Goal: Task Accomplishment & Management: Complete application form

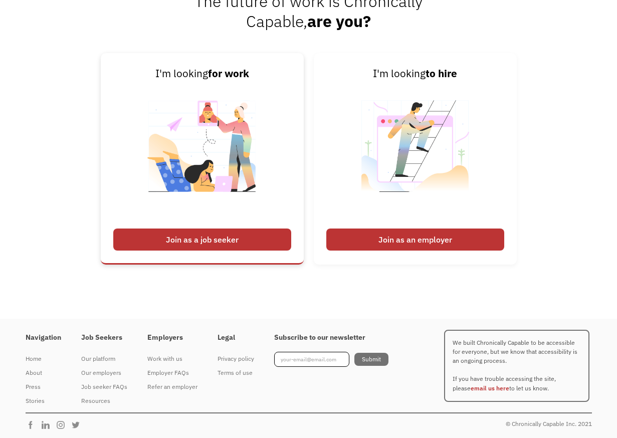
scroll to position [2518, 0]
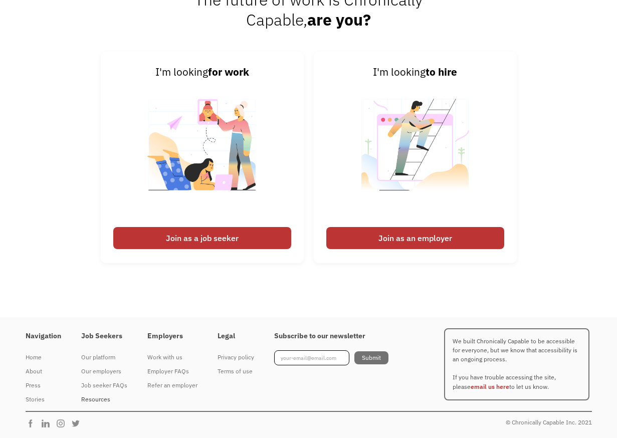
click at [94, 397] on div "Resources" at bounding box center [104, 400] width 46 height 12
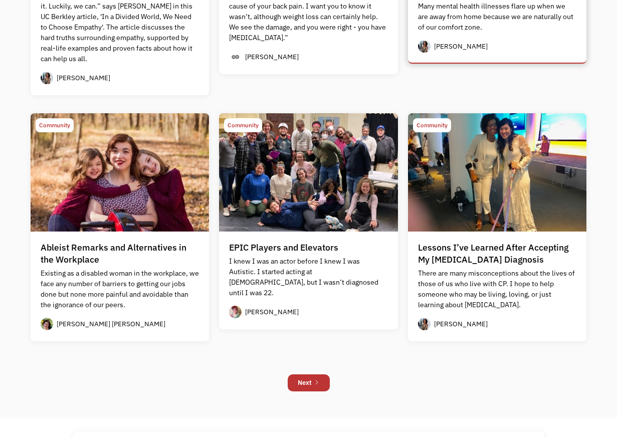
scroll to position [902, 0]
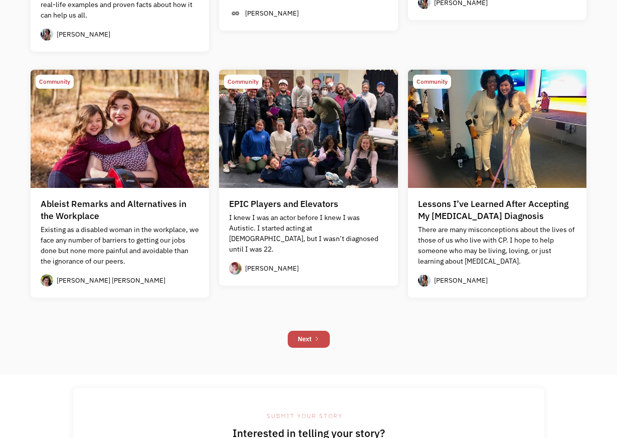
click at [303, 336] on div "Next" at bounding box center [305, 339] width 14 height 12
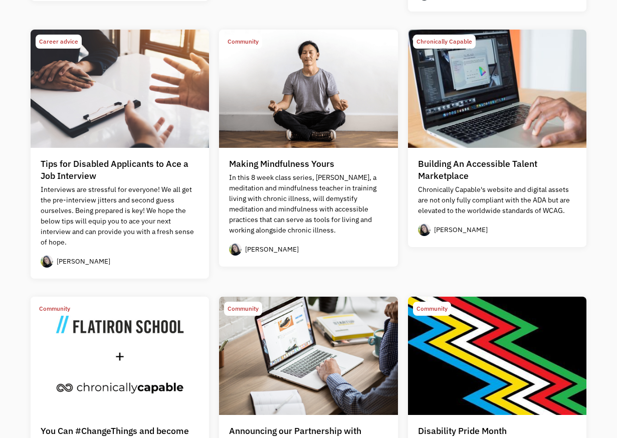
scroll to position [602, 0]
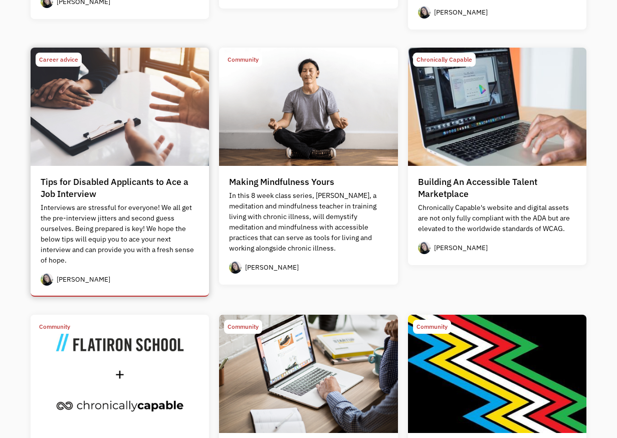
click at [54, 59] on div "Career advice" at bounding box center [58, 60] width 39 height 12
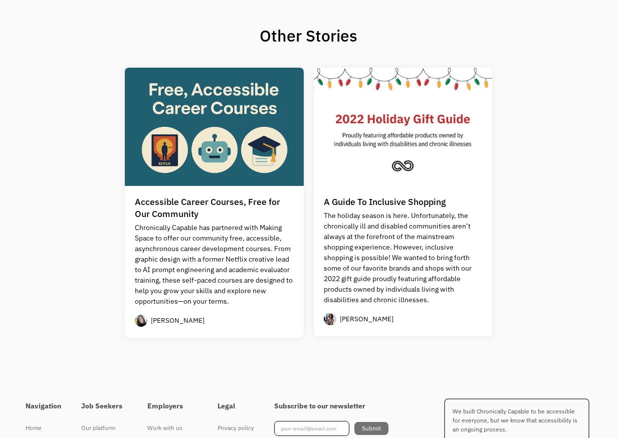
scroll to position [852, 0]
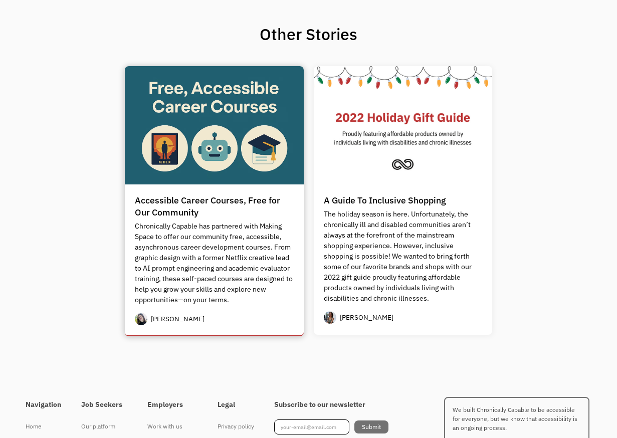
click at [169, 207] on div "Accessible Career Courses, Free for Our Community" at bounding box center [214, 206] width 159 height 24
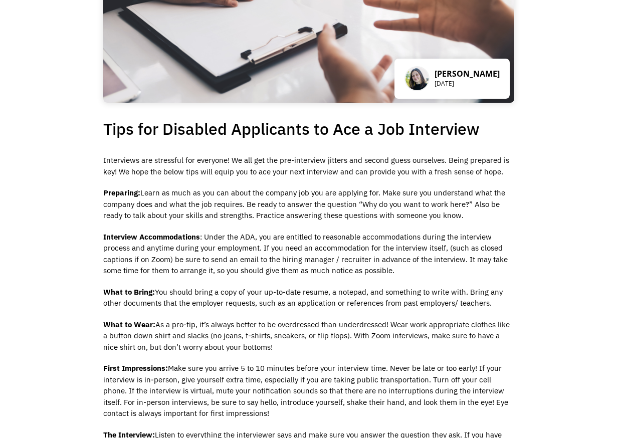
scroll to position [0, 0]
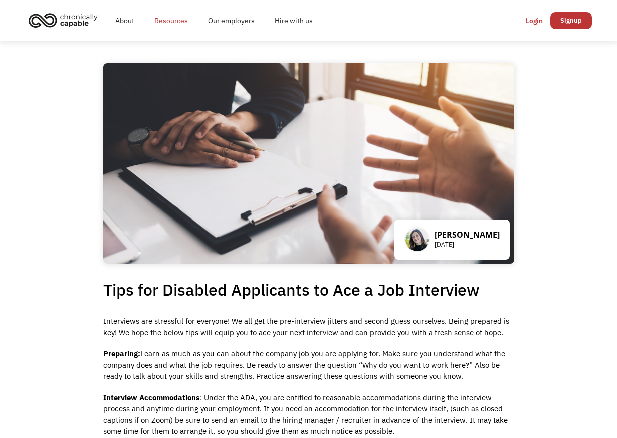
click at [165, 24] on link "Resources" at bounding box center [171, 21] width 54 height 32
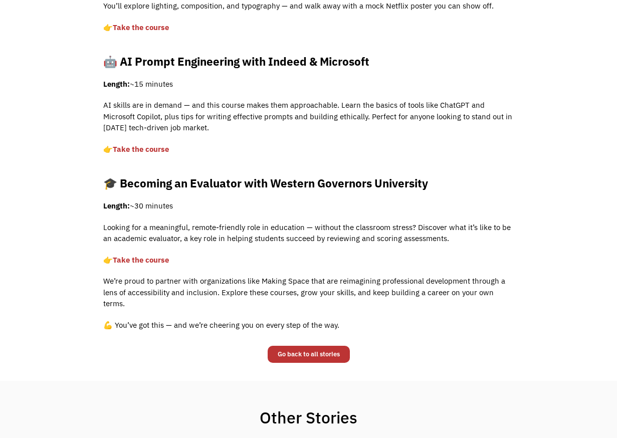
scroll to position [351, 0]
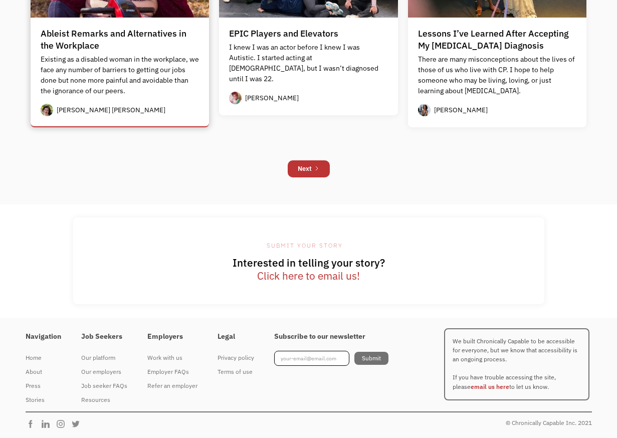
scroll to position [1073, 0]
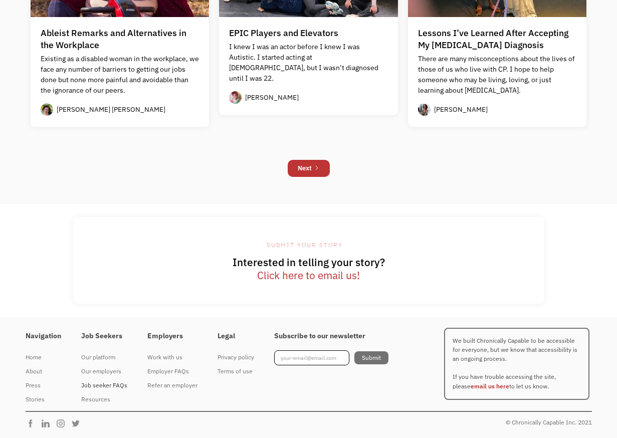
click at [95, 384] on div "Job seeker FAQs" at bounding box center [104, 385] width 46 height 12
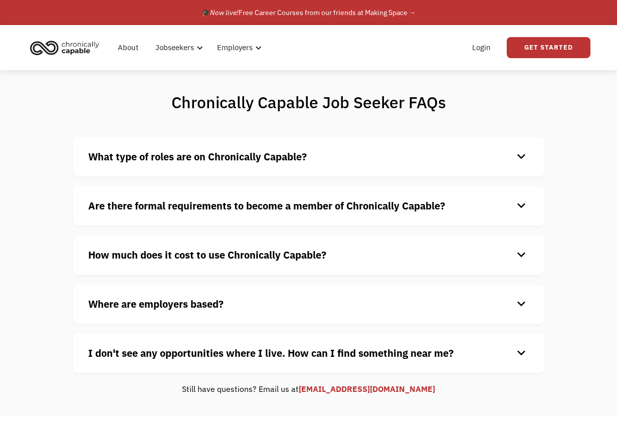
click at [204, 160] on strong "What type of roles are on Chronically Capable?" at bounding box center [197, 157] width 219 height 14
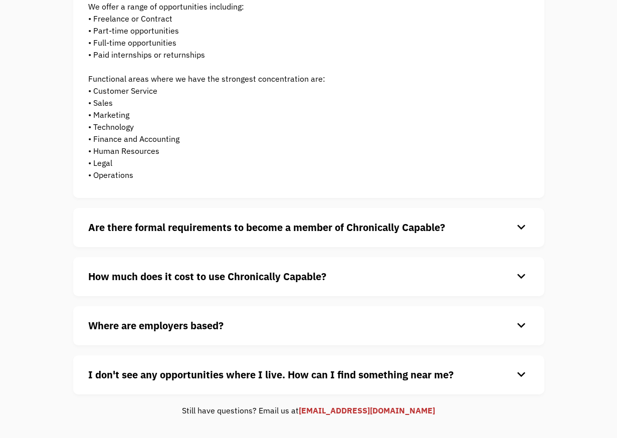
scroll to position [201, 0]
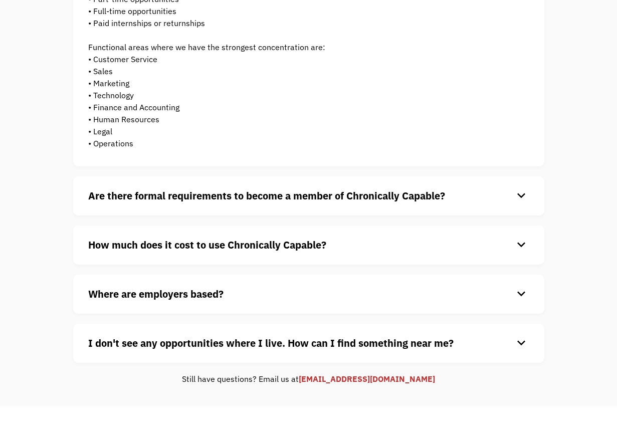
click at [145, 201] on strong "Are there formal requirements to become a member of Chronically Capable?" at bounding box center [266, 196] width 357 height 14
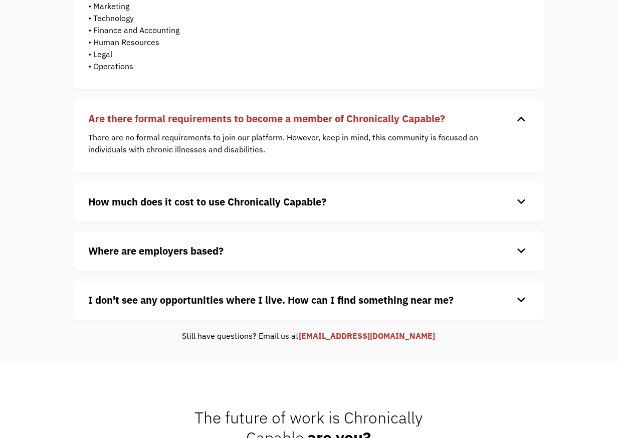
scroll to position [301, 0]
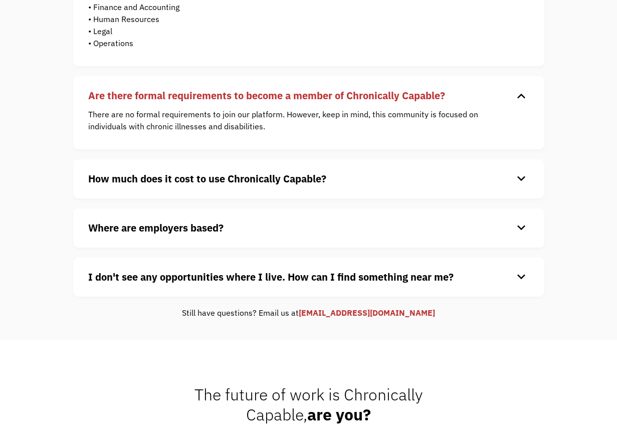
click at [161, 181] on strong "How much does it cost to use Chronically Capable?" at bounding box center [207, 179] width 238 height 14
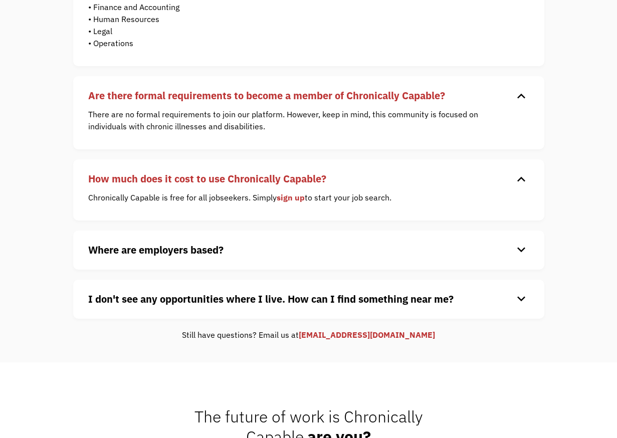
click at [166, 242] on div "Where are employers based? keyboard_arrow_down Our customers are based all over…" at bounding box center [308, 250] width 471 height 39
click at [167, 249] on strong "Where are employers based?" at bounding box center [155, 250] width 135 height 14
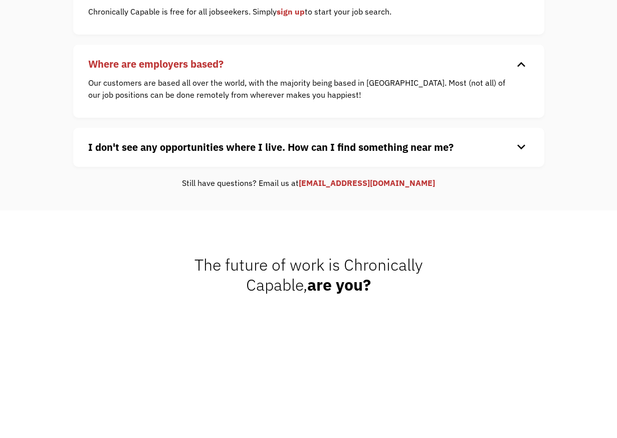
scroll to position [501, 0]
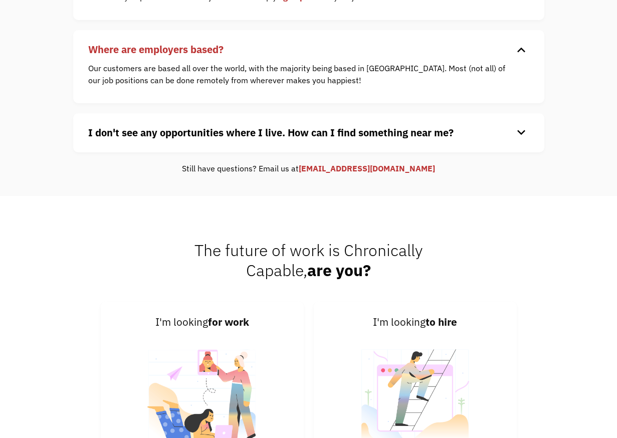
click at [180, 127] on strong "I don't see any opportunities where I live. How can I find something near me?" at bounding box center [270, 133] width 365 height 14
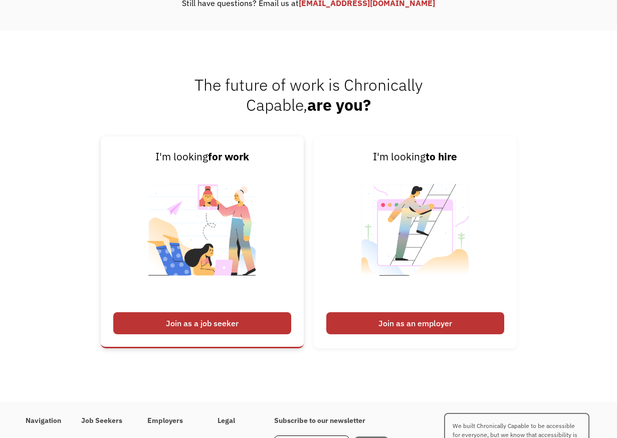
scroll to position [702, 0]
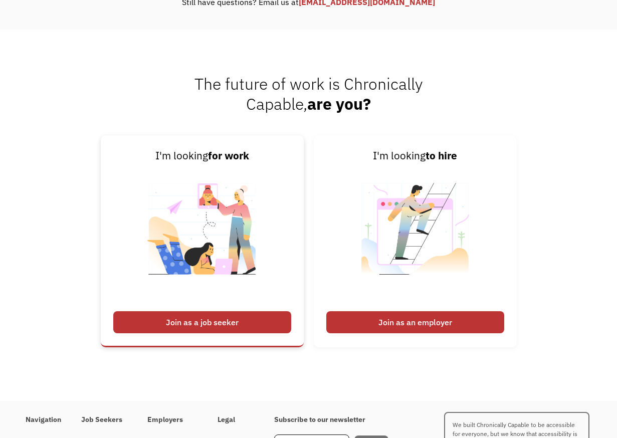
click at [206, 323] on div "Join as a job seeker" at bounding box center [202, 322] width 178 height 22
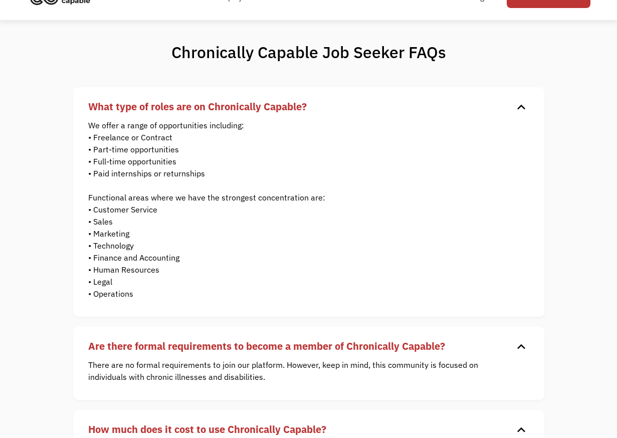
scroll to position [0, 0]
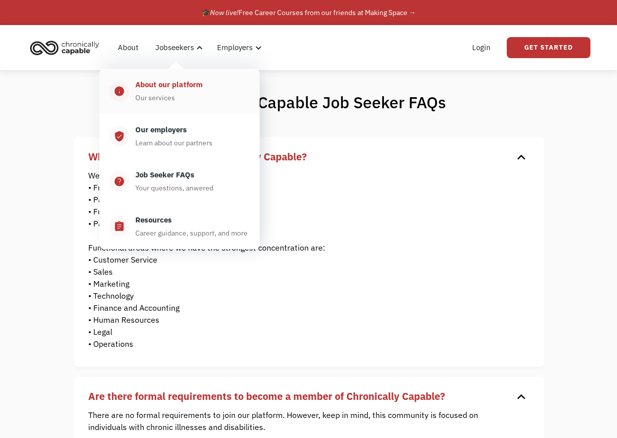
click at [169, 87] on div "About our platform" at bounding box center [168, 85] width 67 height 12
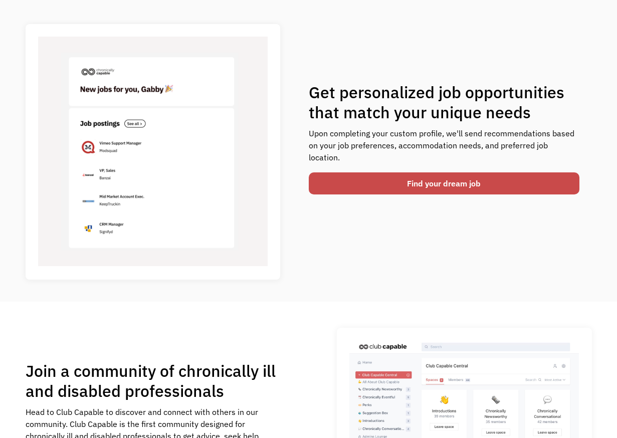
scroll to position [351, 0]
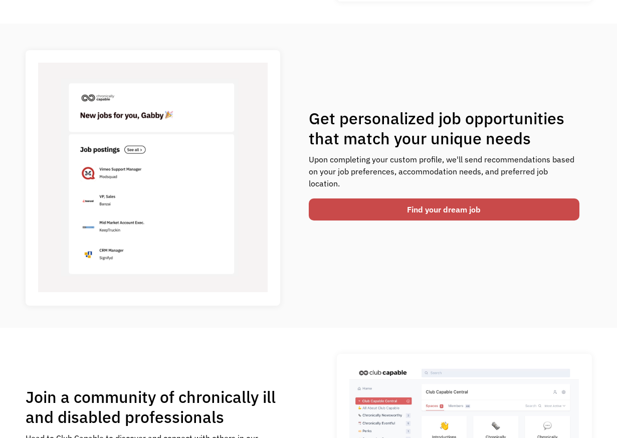
click at [353, 205] on link "Find your dream job" at bounding box center [444, 210] width 271 height 22
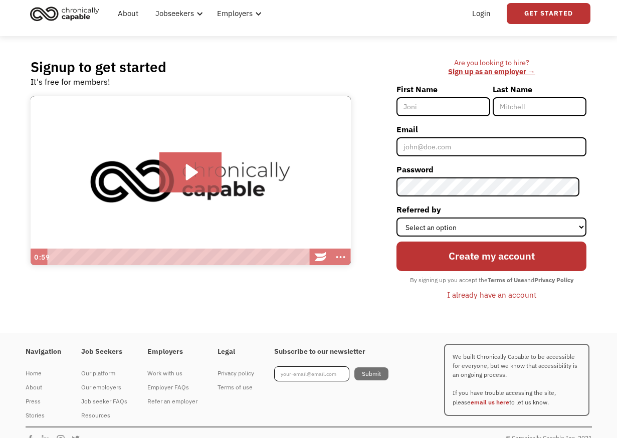
scroll to position [50, 0]
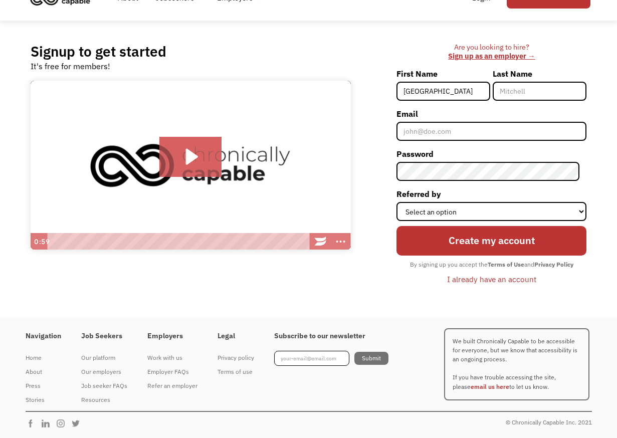
type input "[GEOGRAPHIC_DATA]"
type input "Johnson"
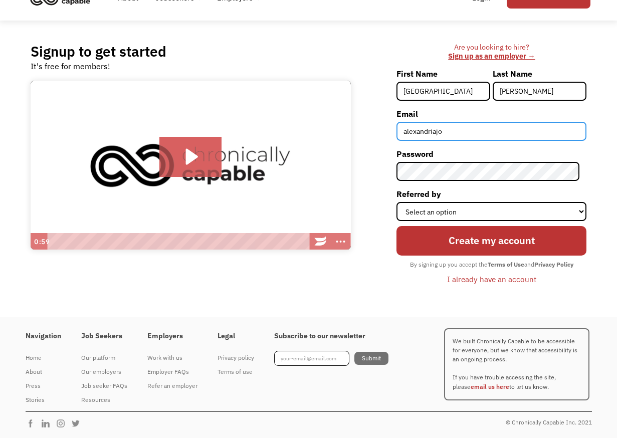
type input "[EMAIL_ADDRESS][DOMAIN_NAME]"
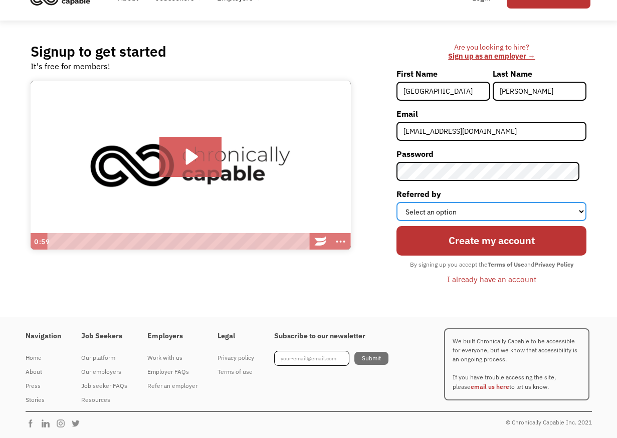
click at [467, 213] on select "Select an option Instagram Facebook Twitter Search Engine News Article Word of …" at bounding box center [492, 211] width 190 height 19
select select "Search Engine"
click at [404, 202] on select "Select an option Instagram Facebook Twitter Search Engine News Article Word of …" at bounding box center [492, 211] width 190 height 19
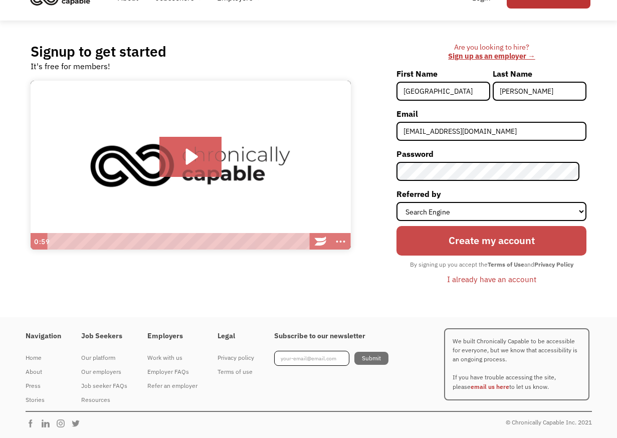
click at [451, 240] on input "Create my account" at bounding box center [492, 241] width 190 height 30
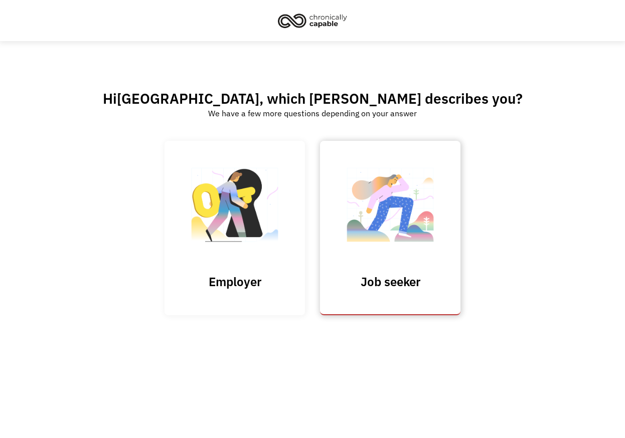
click at [391, 257] on img at bounding box center [390, 210] width 100 height 98
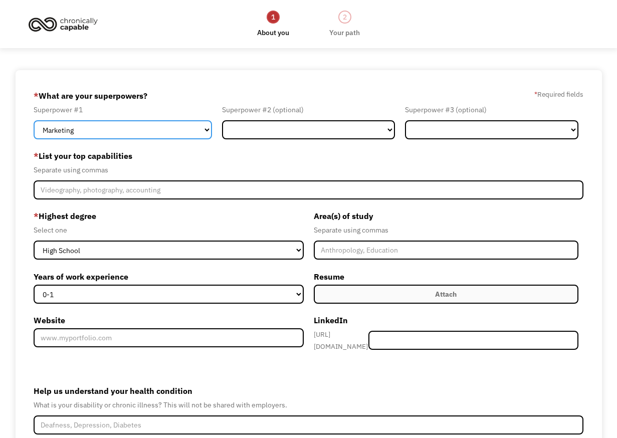
click at [124, 131] on select "Marketing Human Resources Finance Technology Operations Sales Industrial & Manu…" at bounding box center [123, 129] width 178 height 19
select select "Administration"
click at [34, 120] on select "Marketing Human Resources Finance Technology Operations Sales Industrial & Manu…" at bounding box center [123, 129] width 178 height 19
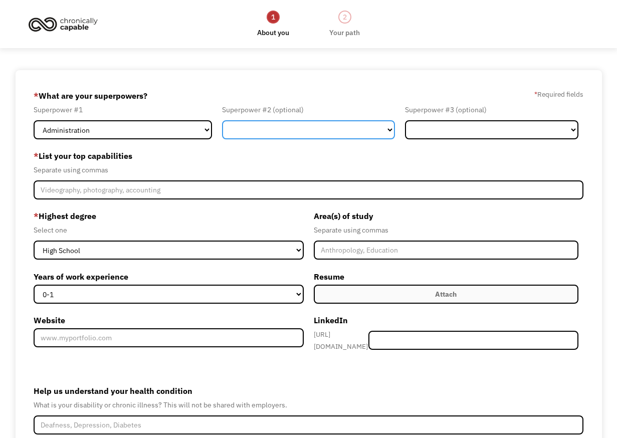
click at [358, 135] on select "Marketing Human Resources Finance Technology Operations Sales Industrial & Manu…" at bounding box center [308, 129] width 173 height 19
click at [222, 120] on select "Marketing Human Resources Finance Technology Operations Sales Industrial & Manu…" at bounding box center [308, 129] width 173 height 19
click at [360, 134] on select "Marketing Human Resources Finance Technology Operations Sales Industrial & Manu…" at bounding box center [308, 129] width 173 height 19
select select "Healthcare"
click at [222, 120] on select "Marketing Human Resources Finance Technology Operations Sales Industrial & Manu…" at bounding box center [308, 129] width 173 height 19
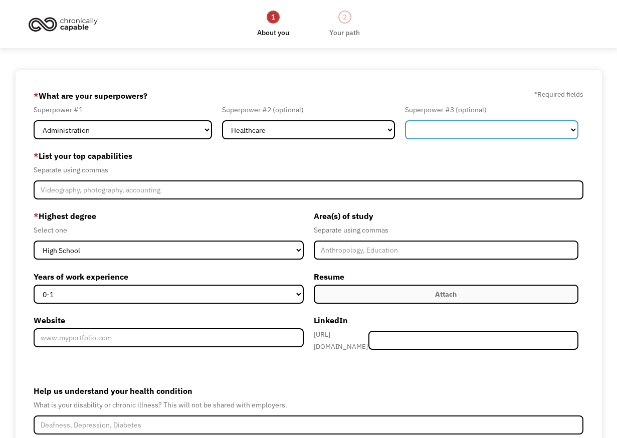
click at [451, 132] on select "Marketing Human Resources Finance Technology Operations Sales Industrial & Manu…" at bounding box center [491, 129] width 173 height 19
select select "Legal"
click at [405, 120] on select "Marketing Human Resources Finance Technology Operations Sales Industrial & Manu…" at bounding box center [491, 129] width 173 height 19
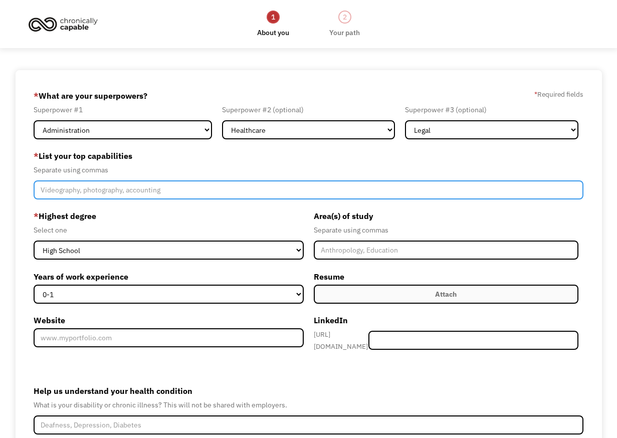
click at [102, 192] on input "Member-Create-Step1" at bounding box center [308, 189] width 549 height 19
type input "Clerical,"
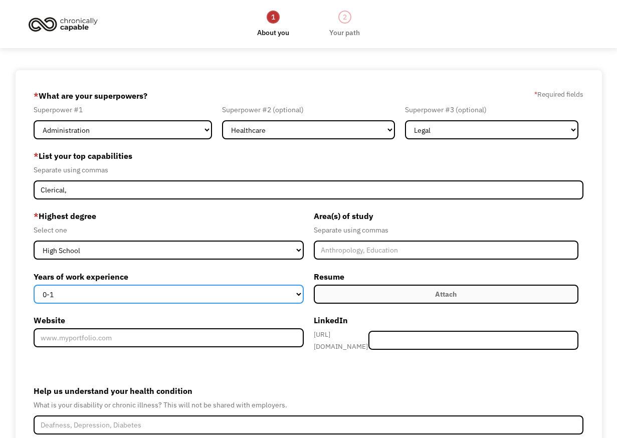
click at [125, 295] on select "0-1 2-4 5-10 11-15 15+" at bounding box center [169, 294] width 270 height 19
select select "5-10"
click at [34, 285] on select "0-1 2-4 5-10 11-15 15+" at bounding box center [169, 294] width 270 height 19
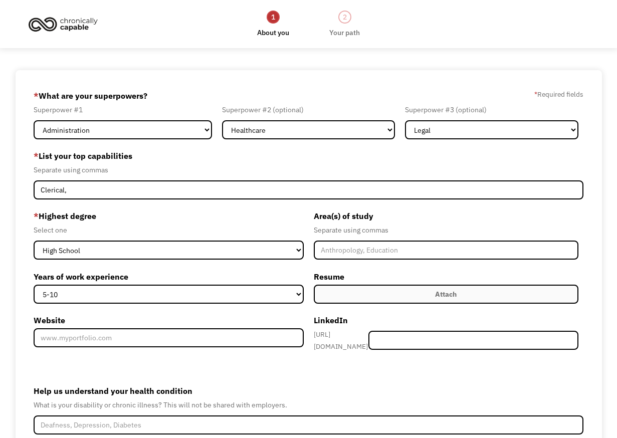
click at [186, 315] on label "Website" at bounding box center [169, 320] width 270 height 16
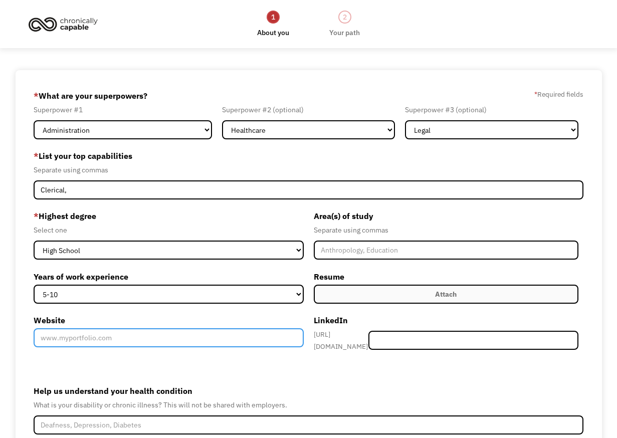
click at [186, 328] on input "Website" at bounding box center [169, 337] width 270 height 19
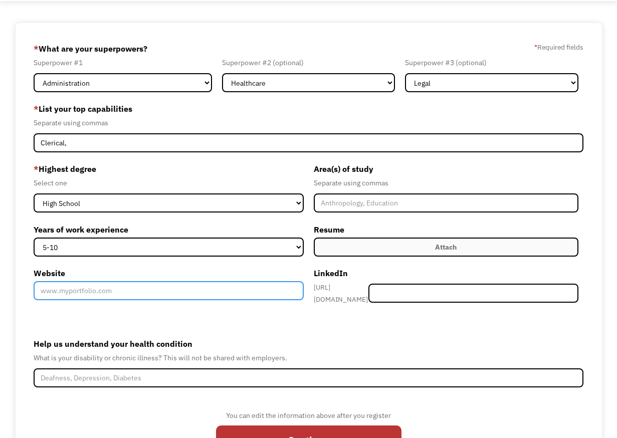
scroll to position [108, 0]
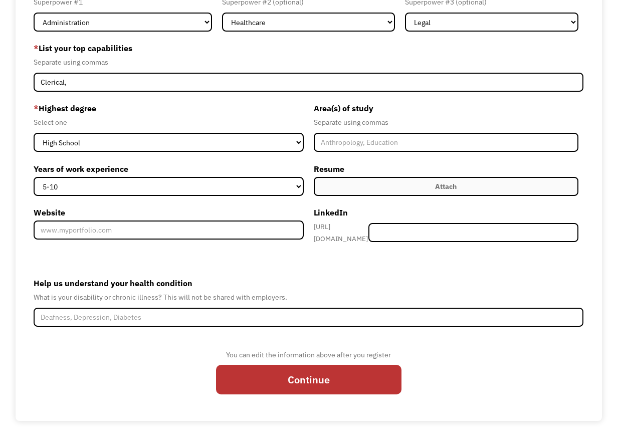
click at [184, 256] on form "68cc39f5e6175cb1d7b2ab55 alexandriajohnson207@gmail.com Alexandria Johnson Sear…" at bounding box center [308, 192] width 549 height 424
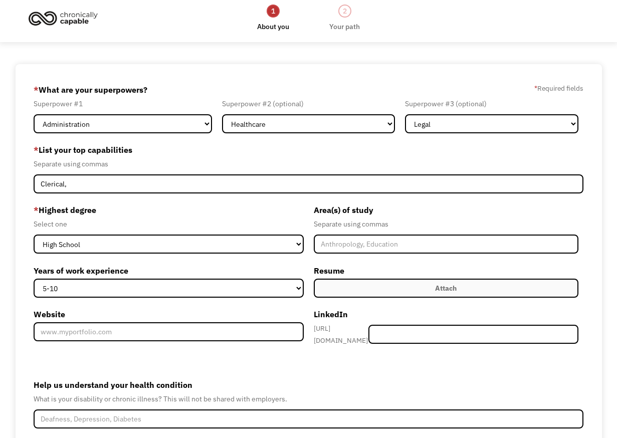
scroll to position [0, 0]
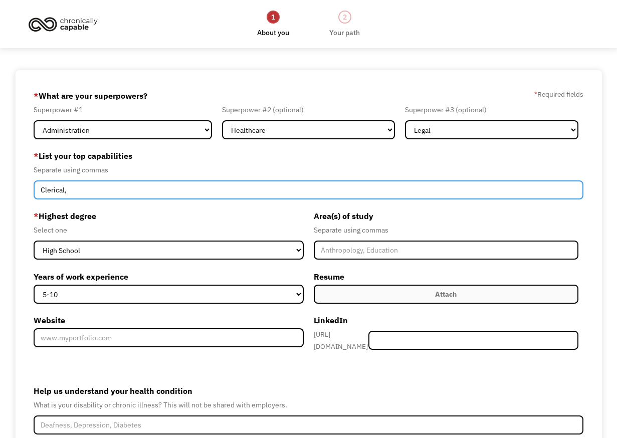
click at [146, 186] on input "Clerical," at bounding box center [308, 189] width 549 height 19
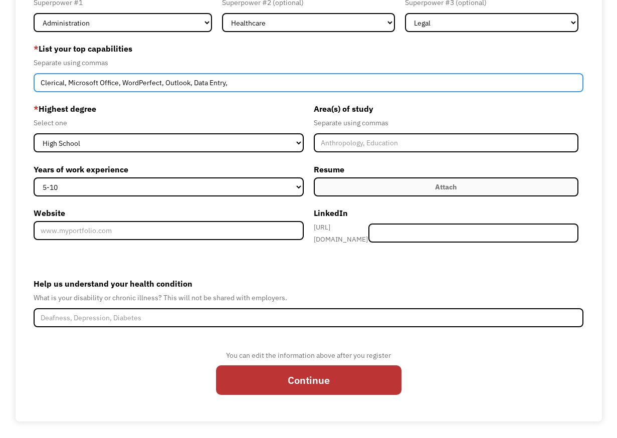
scroll to position [108, 0]
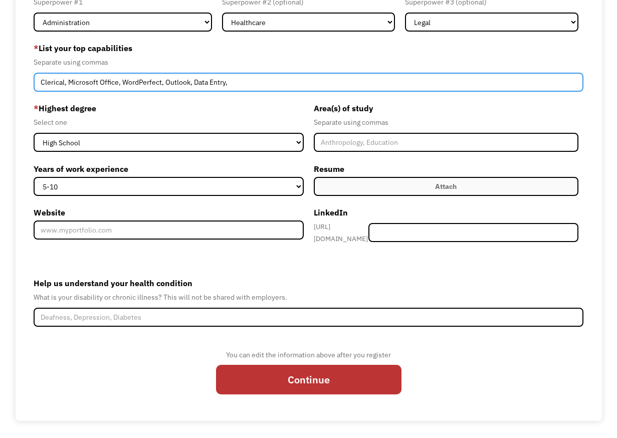
type input "Clerical, Microsoft Office, WordPerfect, Outlook, Data Entry,"
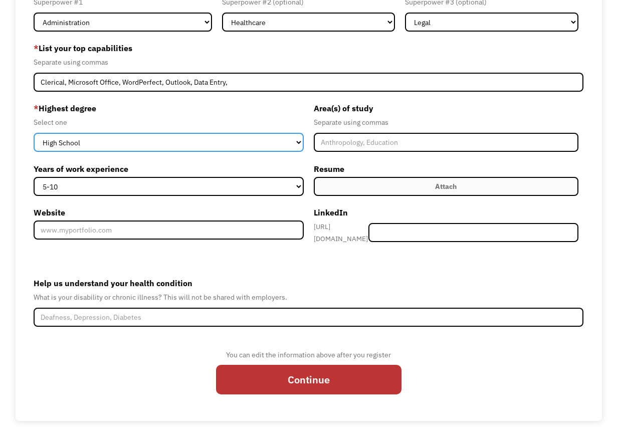
click at [220, 144] on select "High School Associates Bachelors Master's PhD" at bounding box center [169, 142] width 270 height 19
click at [34, 133] on select "High School Associates Bachelors Master's PhD" at bounding box center [169, 142] width 270 height 19
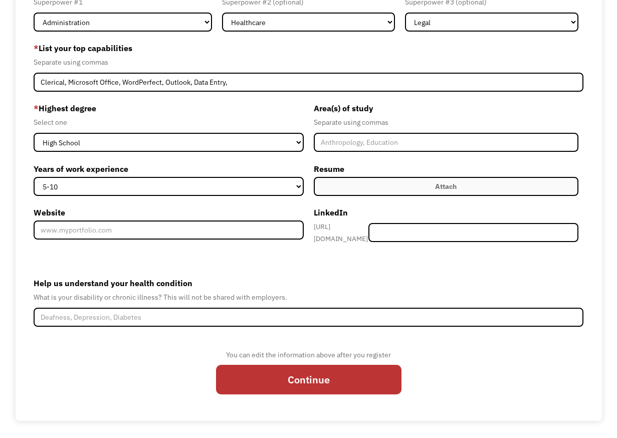
click at [446, 109] on label "Area(s) of study" at bounding box center [446, 108] width 265 height 16
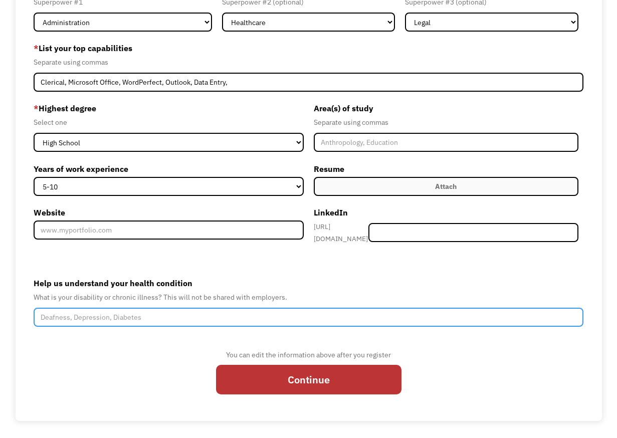
click at [177, 311] on input "Help us understand your health condition" at bounding box center [308, 317] width 549 height 19
type input "A"
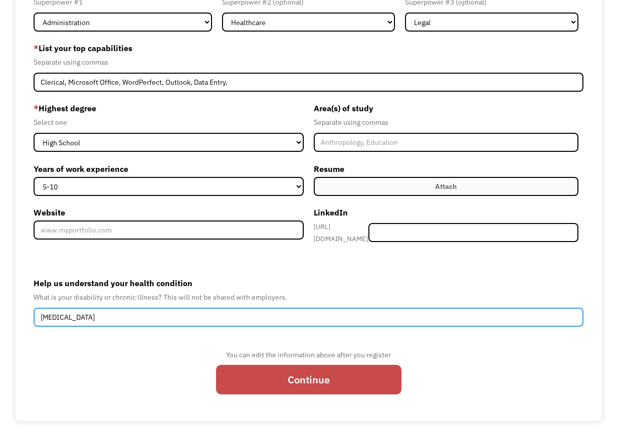
type input "Endometriosis"
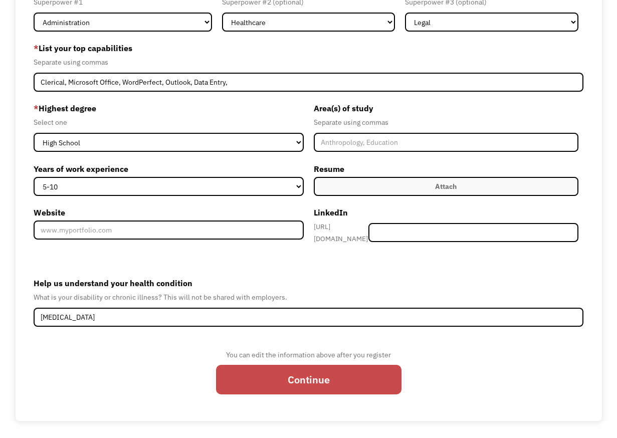
click at [298, 377] on input "Continue" at bounding box center [308, 380] width 185 height 30
type input "Please wait..."
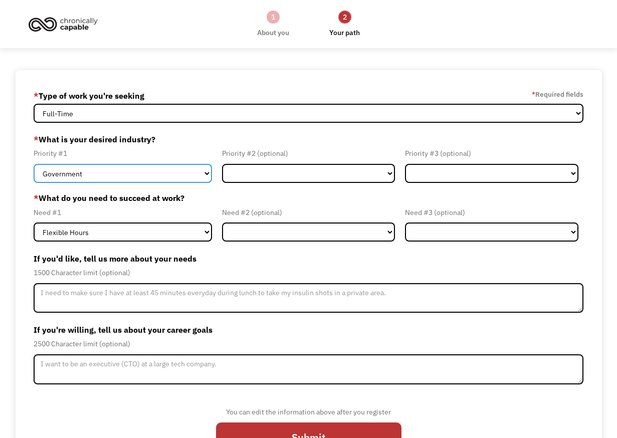
click at [134, 172] on select "Government Finance & Insurance Health & Social Care Tech & Engineering Creative…" at bounding box center [123, 173] width 178 height 19
click at [187, 139] on label "* What is your desired industry?" at bounding box center [308, 139] width 549 height 16
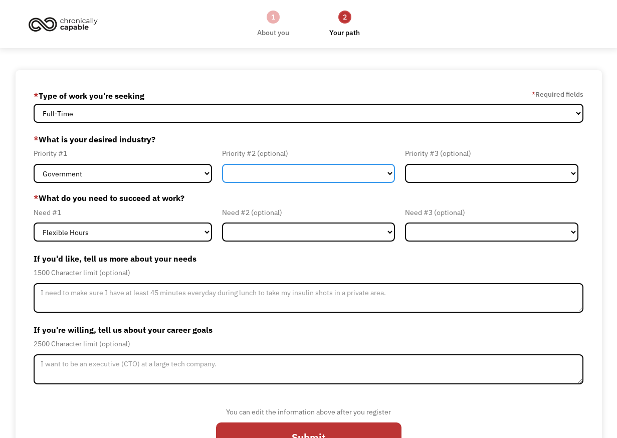
click at [245, 175] on select "Government Finance & Insurance Health & Social Care Tech & Engineering Creative…" at bounding box center [308, 173] width 173 height 19
select select "Administrative"
click at [222, 164] on select "Government Finance & Insurance Health & Social Care Tech & Engineering Creative…" at bounding box center [308, 173] width 173 height 19
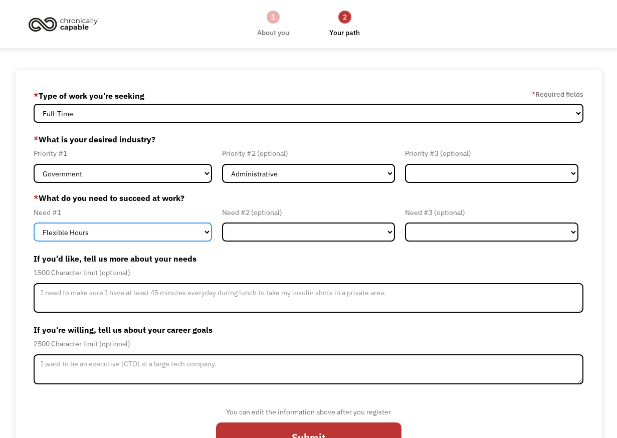
click at [184, 236] on select "Flexible Hours Remote Work Service Animal On-site Accommodations Visual Support…" at bounding box center [123, 232] width 178 height 19
click at [34, 223] on select "Flexible Hours Remote Work Service Animal On-site Accommodations Visual Support…" at bounding box center [123, 232] width 178 height 19
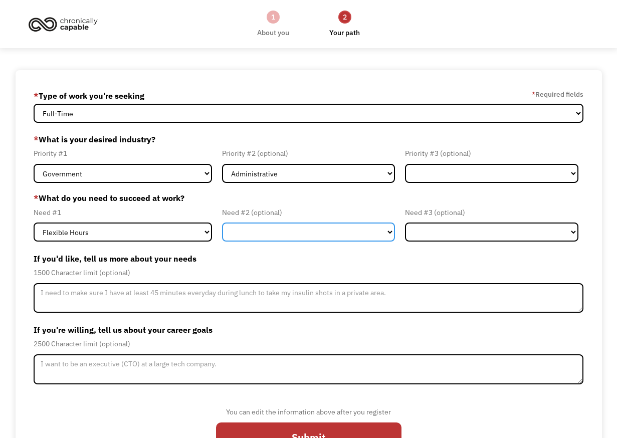
click at [239, 229] on select "Flexible Hours Remote Work Service Animal On-site Accommodations Visual Support…" at bounding box center [308, 232] width 173 height 19
select select "Remote Work"
click at [222, 223] on select "Flexible Hours Remote Work Service Animal On-site Accommodations Visual Support…" at bounding box center [308, 232] width 173 height 19
click at [240, 262] on label "If you'd like, tell us more about your needs" at bounding box center [308, 259] width 549 height 16
click at [253, 230] on select "Flexible Hours Remote Work Service Animal On-site Accommodations Visual Support…" at bounding box center [308, 232] width 173 height 19
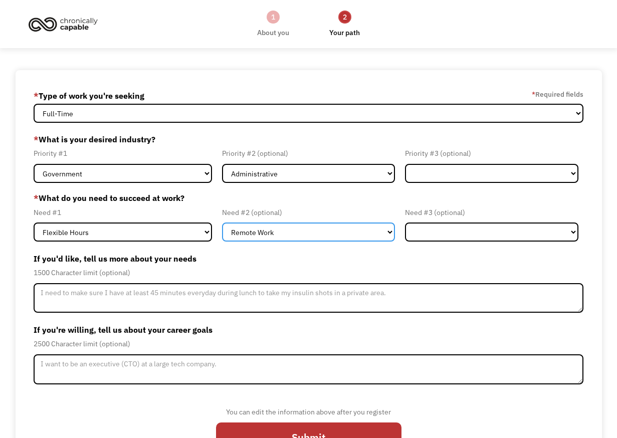
click at [222, 223] on select "Flexible Hours Remote Work Service Animal On-site Accommodations Visual Support…" at bounding box center [308, 232] width 173 height 19
click at [252, 248] on form "68cc39f5e6175cb1d7b2ab55 [EMAIL_ADDRESS][DOMAIN_NAME] [PERSON_NAME] * Type of w…" at bounding box center [308, 274] width 549 height 373
click at [250, 231] on select "Flexible Hours Remote Work Service Animal On-site Accommodations Visual Support…" at bounding box center [308, 232] width 173 height 19
select select "Flexible Hours"
click at [222, 223] on select "Flexible Hours Remote Work Service Animal On-site Accommodations Visual Support…" at bounding box center [308, 232] width 173 height 19
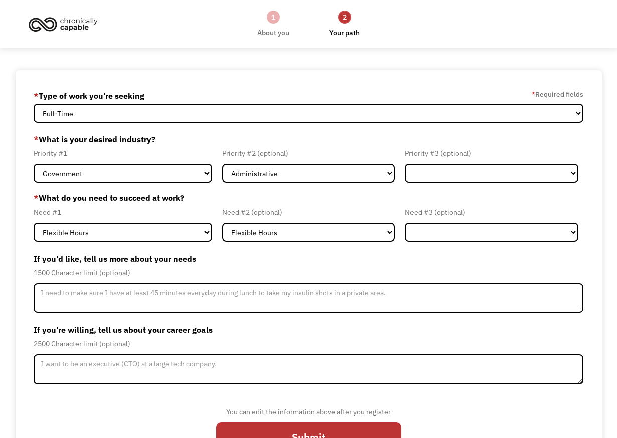
click at [217, 265] on label "If you'd like, tell us more about your needs" at bounding box center [308, 259] width 549 height 16
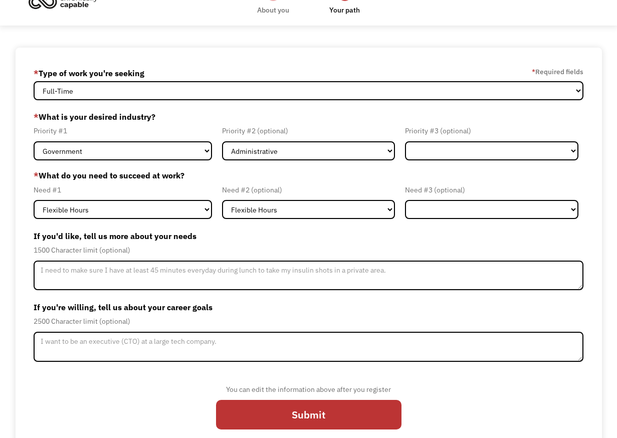
scroll to position [41, 0]
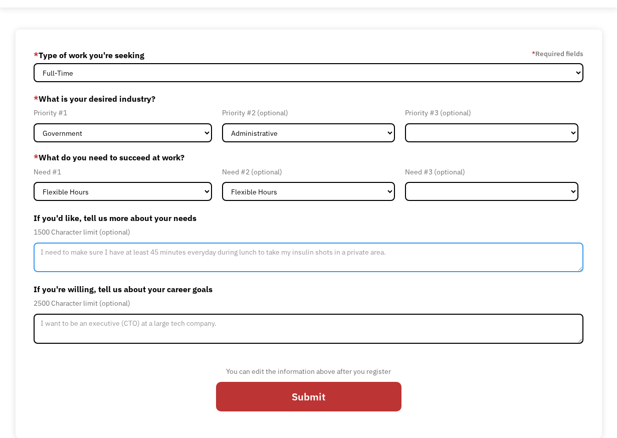
click at [144, 252] on textarea "Member-Update-Form-Step2" at bounding box center [308, 258] width 549 height 30
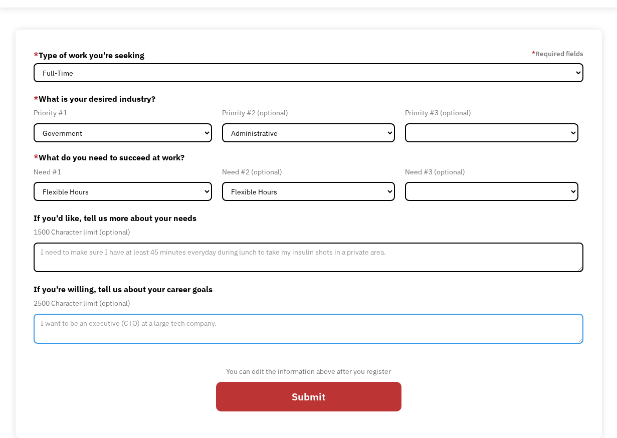
click at [104, 322] on textarea "Member-Update-Form-Step2" at bounding box center [308, 329] width 549 height 30
type textarea "I want a stable career that lets me live in [GEOGRAPHIC_DATA]."
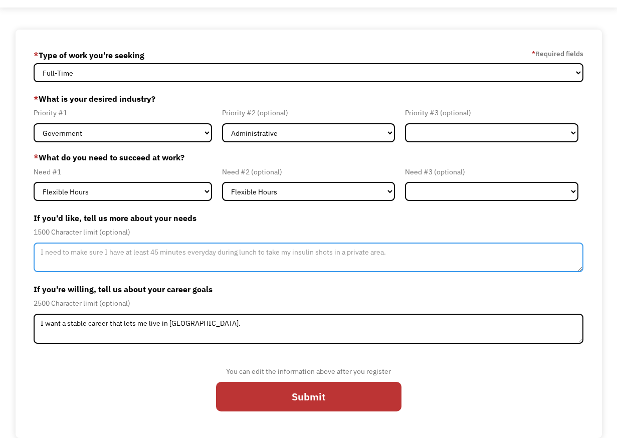
click at [168, 258] on textarea "Member-Update-Form-Step2" at bounding box center [308, 258] width 549 height 30
type textarea "I have inconsistent debilitating pain, so I need flexibility to work at home on…"
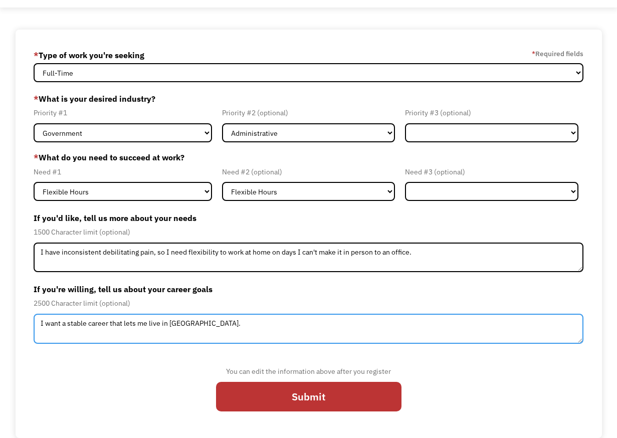
click at [244, 323] on textarea "I want a stable career that lets me live in San Francisco." at bounding box center [308, 329] width 549 height 30
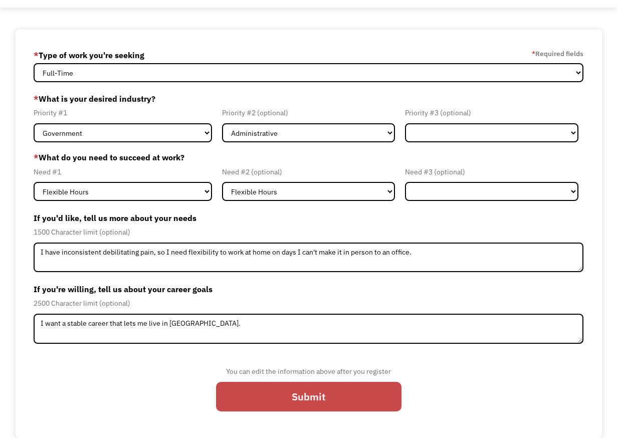
click at [285, 401] on input "Submit" at bounding box center [308, 397] width 185 height 30
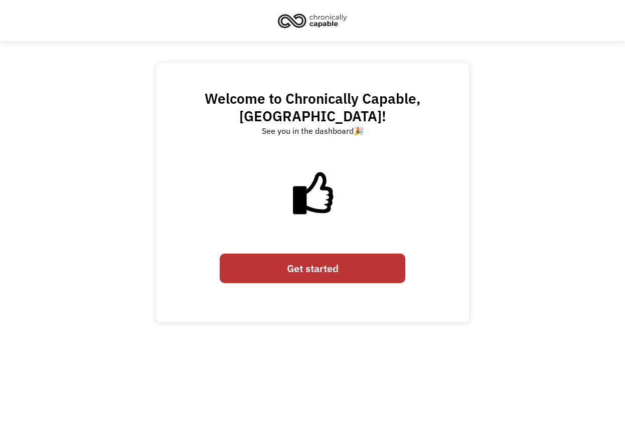
click at [279, 254] on link "Get started" at bounding box center [312, 269] width 185 height 30
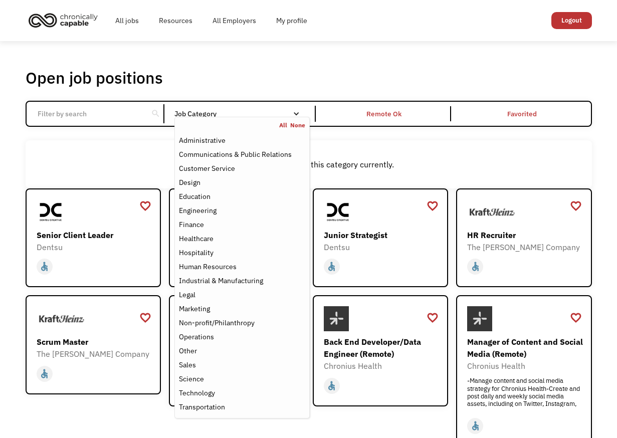
click at [262, 116] on div "Job Category" at bounding box center [241, 113] width 135 height 7
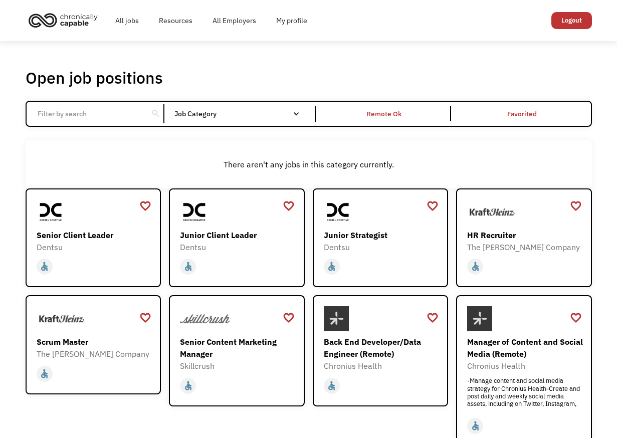
click at [299, 111] on div "Email Form" at bounding box center [296, 113] width 7 height 7
click at [41, 112] on input "Email Form" at bounding box center [88, 113] width 112 height 19
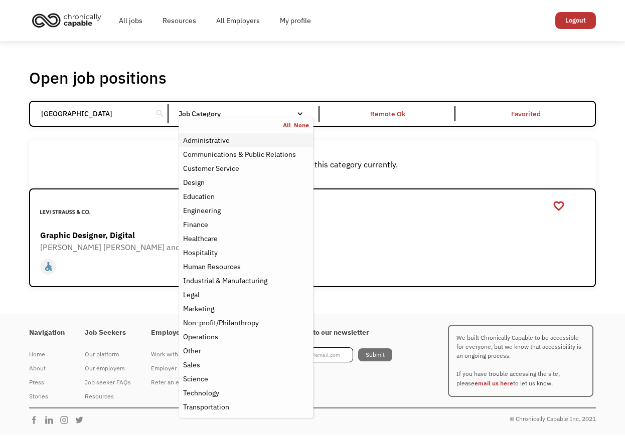
type input "San Francisco"
click at [217, 140] on div "Administrative" at bounding box center [206, 140] width 47 height 12
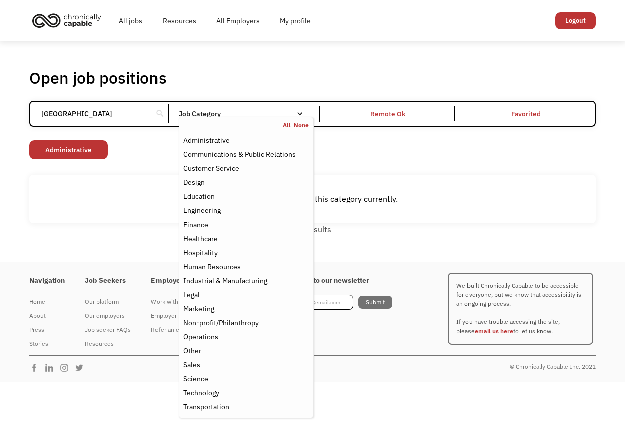
click at [140, 116] on input "San Francisco" at bounding box center [91, 113] width 112 height 19
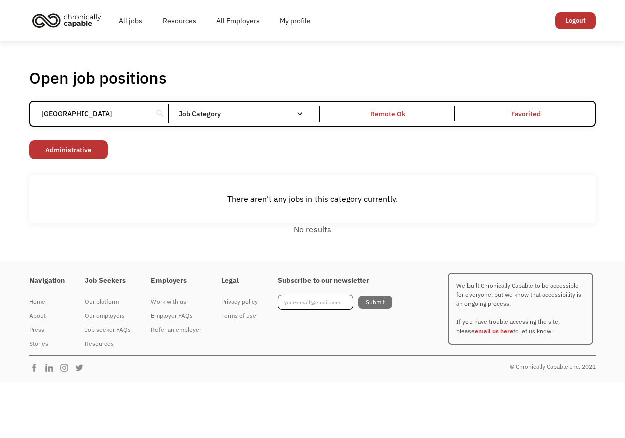
click at [140, 116] on input "San Francisco" at bounding box center [91, 113] width 112 height 19
click at [152, 136] on div "Open job positions You have X liked items Search search Filter by category Admi…" at bounding box center [312, 152] width 566 height 168
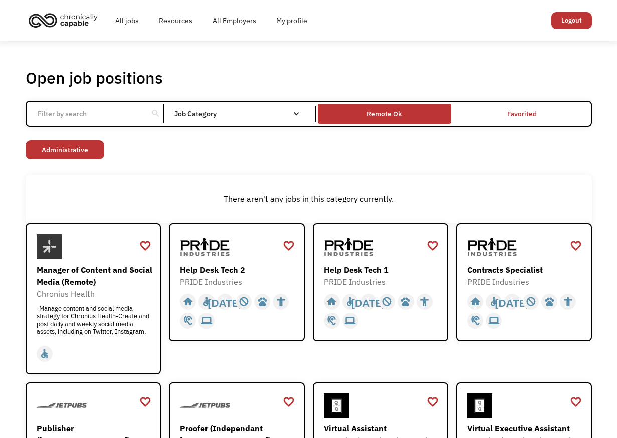
click at [415, 113] on div "Remote Ok" at bounding box center [384, 113] width 133 height 15
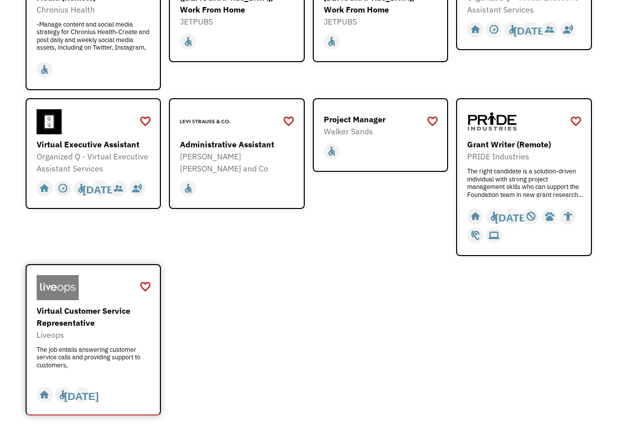
scroll to position [258, 0]
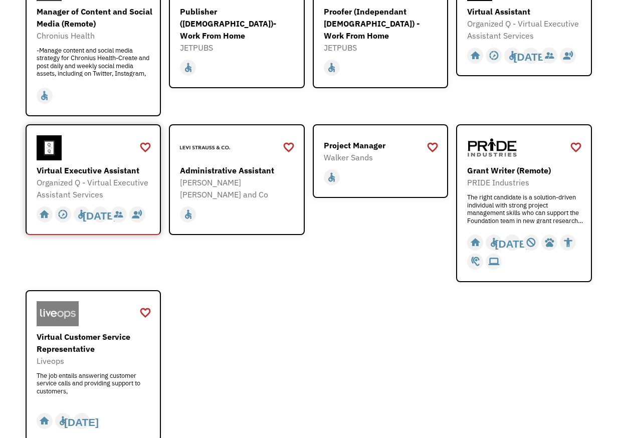
click at [101, 173] on div "Virtual Executive Assistant" at bounding box center [95, 170] width 116 height 12
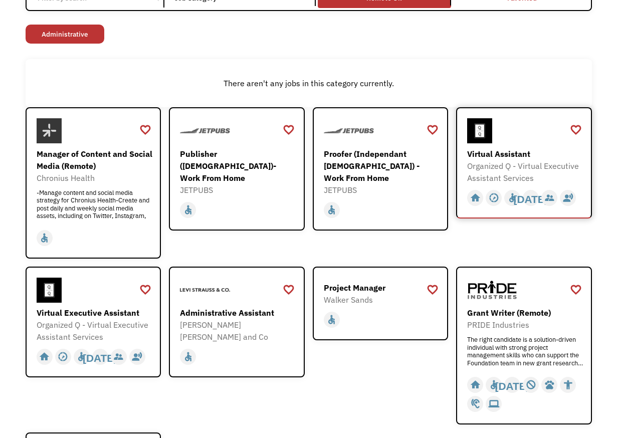
scroll to position [108, 0]
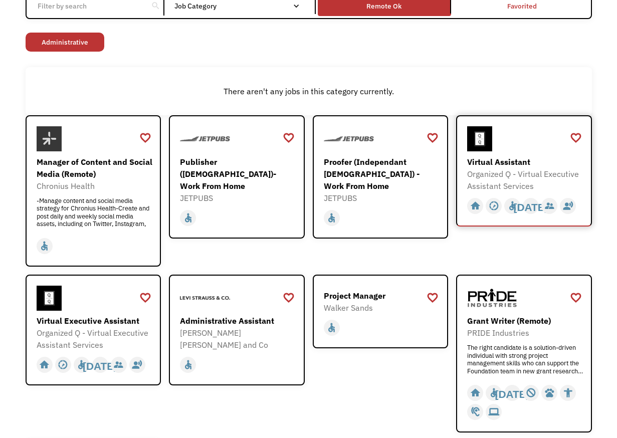
click at [512, 153] on div "Virtual Assistant Organized Q - Virtual Executive Assistant Services https://fo…" at bounding box center [525, 159] width 116 height 66
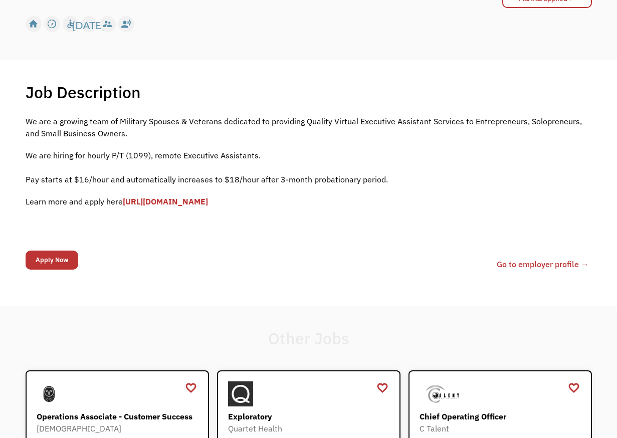
scroll to position [150, 0]
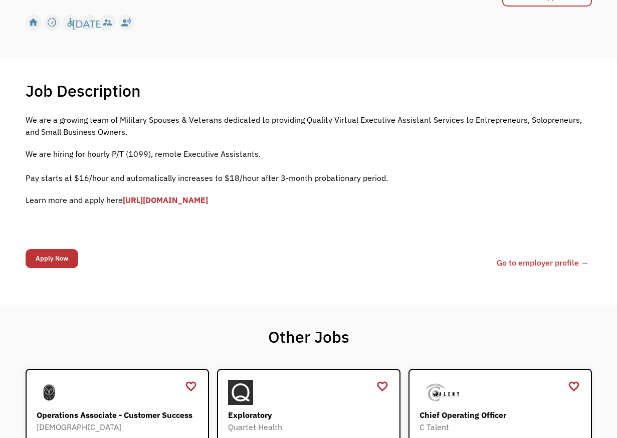
click at [147, 199] on link "[URL][DOMAIN_NAME]" at bounding box center [165, 200] width 85 height 10
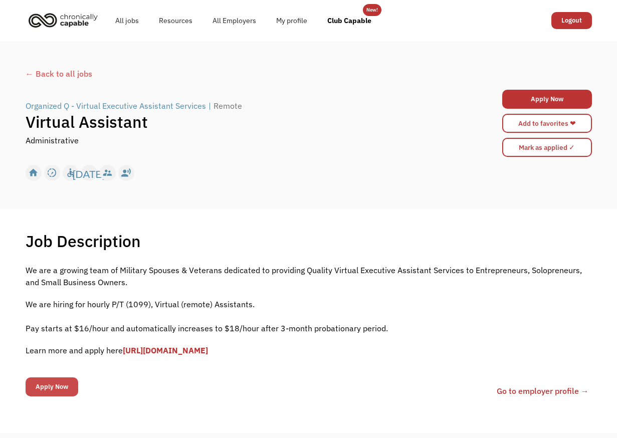
click at [51, 382] on input "Apply Now" at bounding box center [52, 386] width 53 height 19
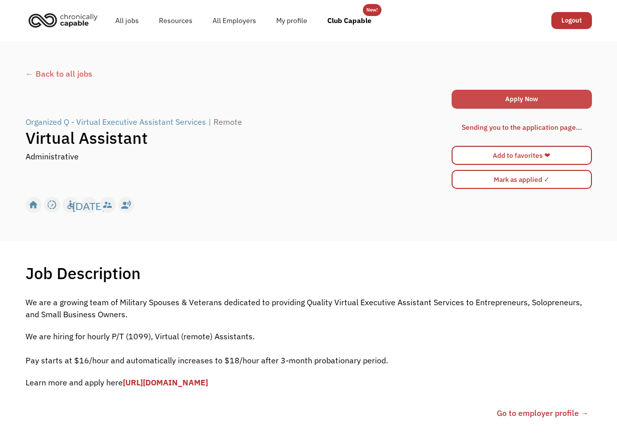
click at [485, 100] on link "Apply Now" at bounding box center [522, 99] width 140 height 19
click at [362, 180] on div "Organized Q - Virtual Executive Assistant Services | Remote Virtual Assistant A…" at bounding box center [309, 139] width 566 height 104
click at [62, 74] on div "← Back to all jobs" at bounding box center [309, 74] width 566 height 12
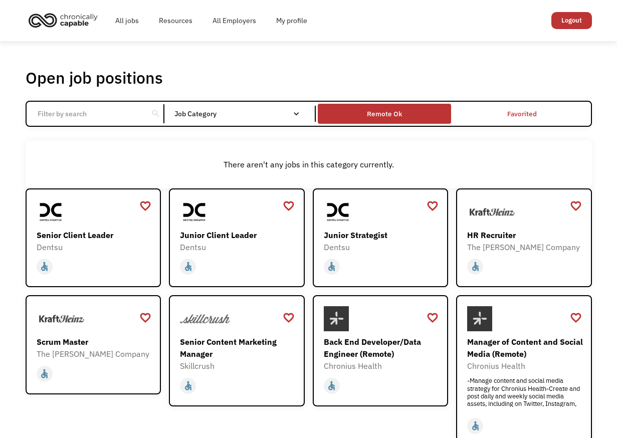
click at [393, 113] on div "Remote Ok" at bounding box center [384, 114] width 35 height 12
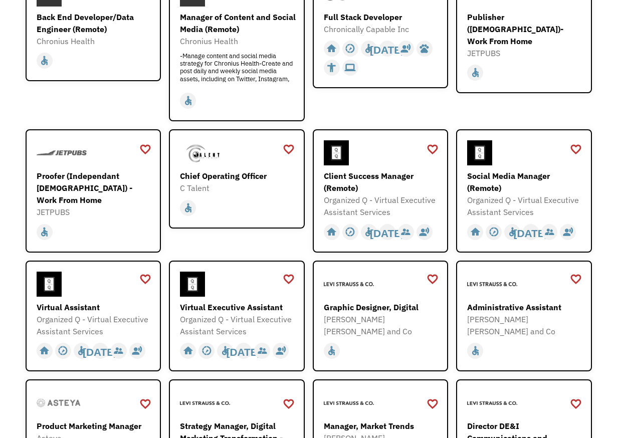
scroll to position [50, 0]
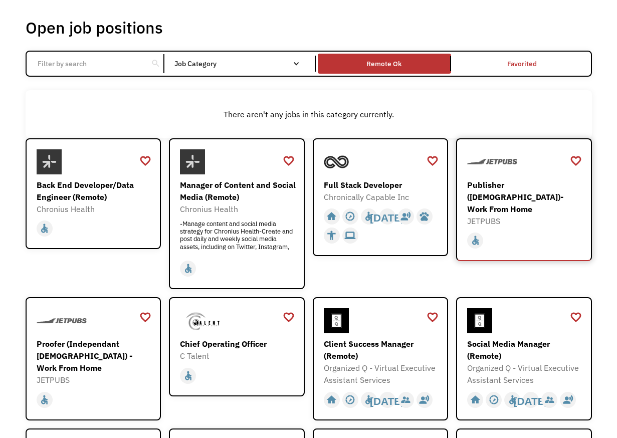
click at [497, 176] on div "Publisher (Independent Contractor)- Work From Home JETPUBS https://go.apply.ci/…" at bounding box center [525, 188] width 116 height 78
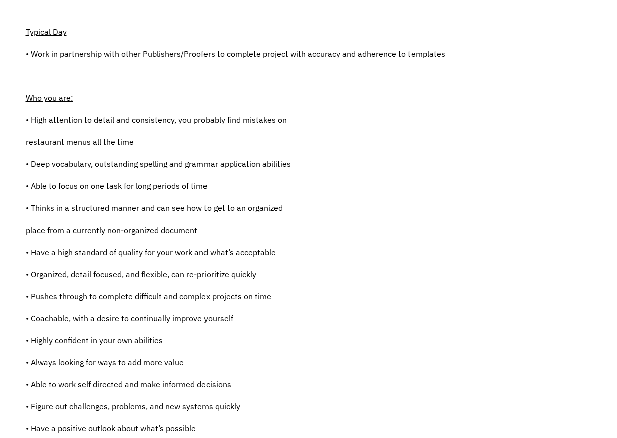
scroll to position [451, 0]
